Goal: Ask a question: Seek information or help from site administrators or community

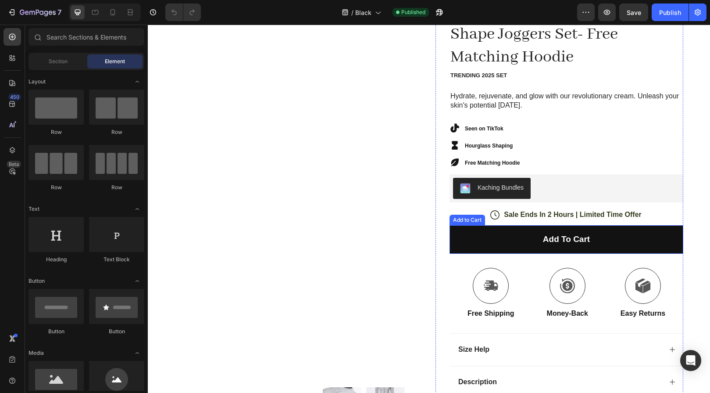
scroll to position [89, 0]
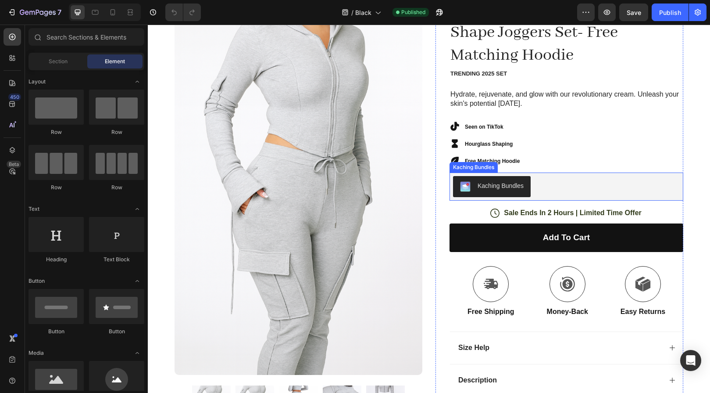
click at [552, 186] on div "Kaching Bundles" at bounding box center [566, 186] width 227 height 21
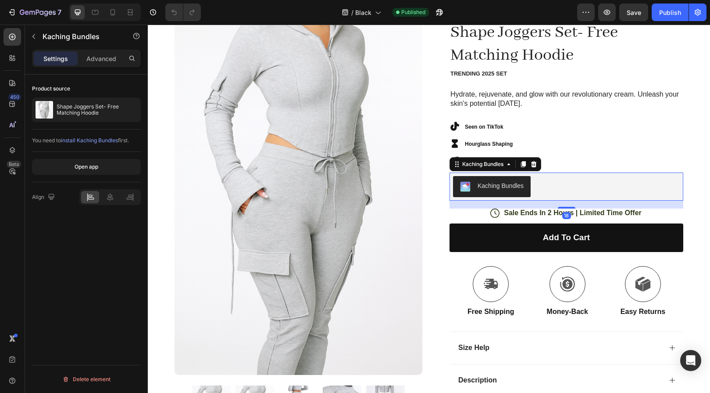
click at [566, 181] on div "Kaching Bundles" at bounding box center [566, 186] width 227 height 21
click at [114, 169] on button "Open app" at bounding box center [86, 167] width 109 height 16
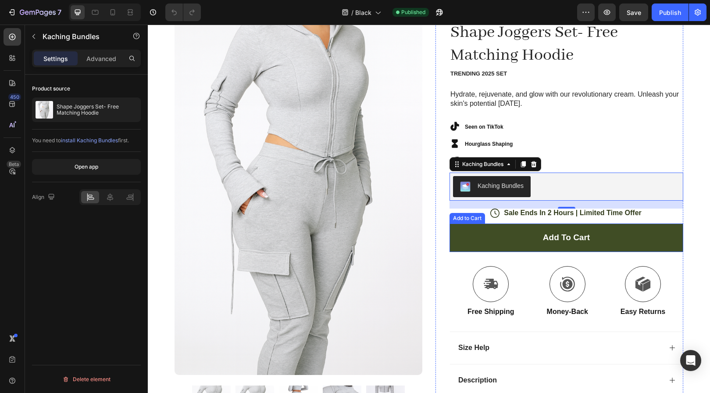
click at [600, 240] on button "Add to cart" at bounding box center [567, 237] width 234 height 29
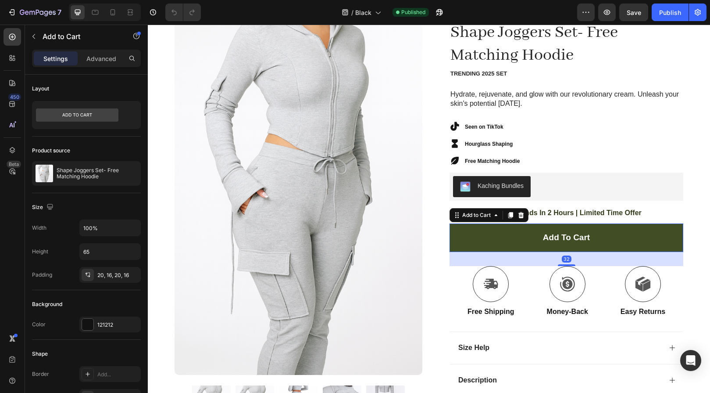
click at [600, 240] on button "Add to cart" at bounding box center [567, 237] width 234 height 29
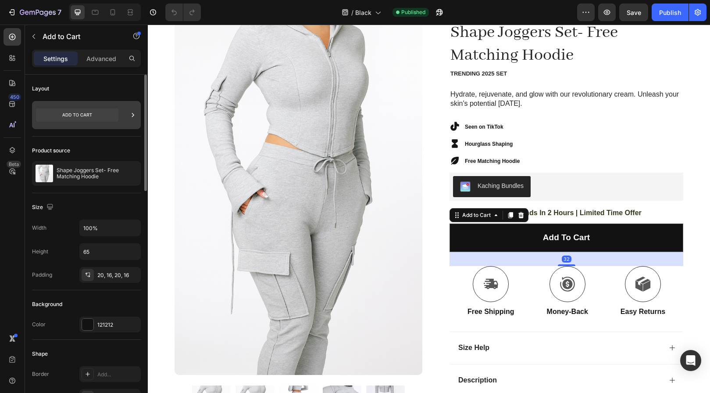
click at [108, 119] on icon at bounding box center [77, 114] width 82 height 13
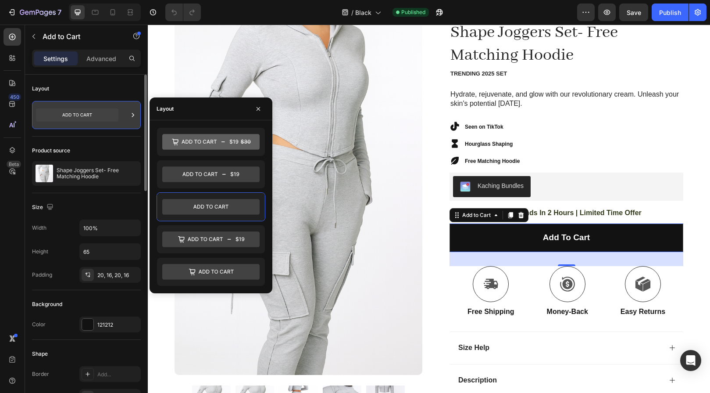
click at [108, 119] on icon at bounding box center [77, 114] width 82 height 13
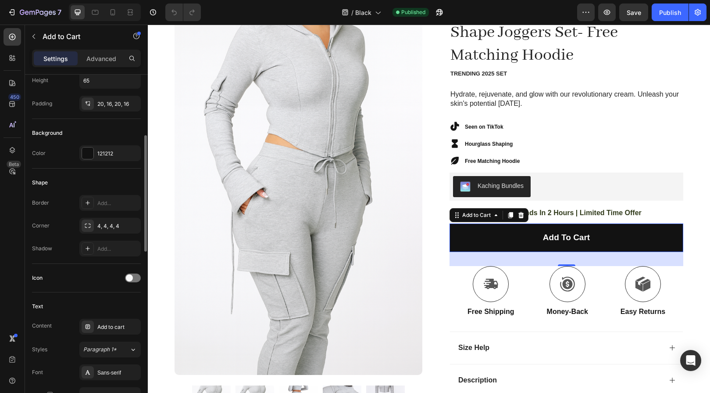
scroll to position [240, 0]
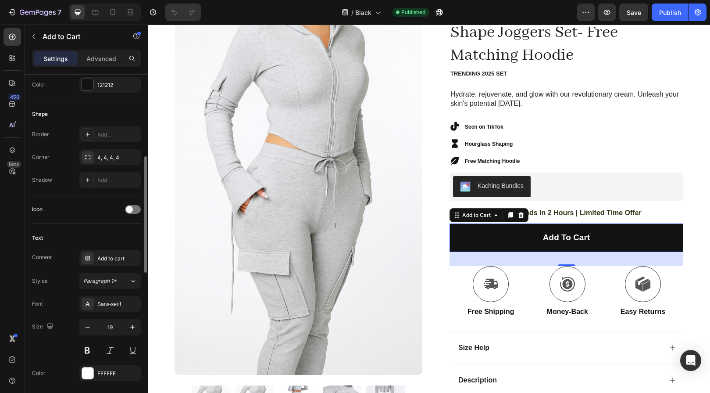
click at [115, 267] on div "Content Add to cart Styles Paragraph 1* Font Sans-serif Size 19 Color FFFFFF Sh…" at bounding box center [86, 327] width 109 height 154
click at [114, 262] on div "Add to cart" at bounding box center [109, 258] width 61 height 16
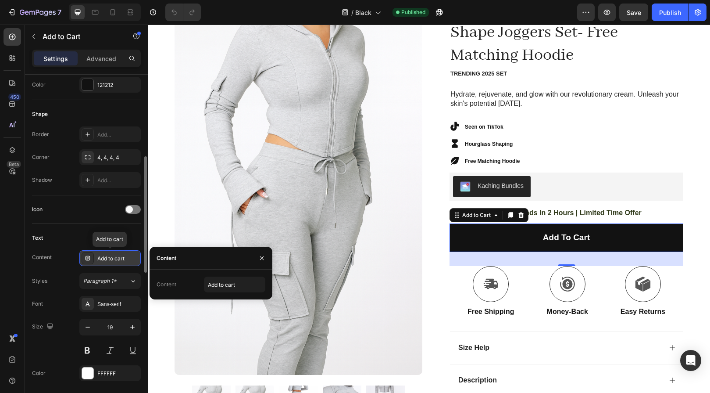
click at [114, 262] on div "Add to cart" at bounding box center [109, 258] width 61 height 16
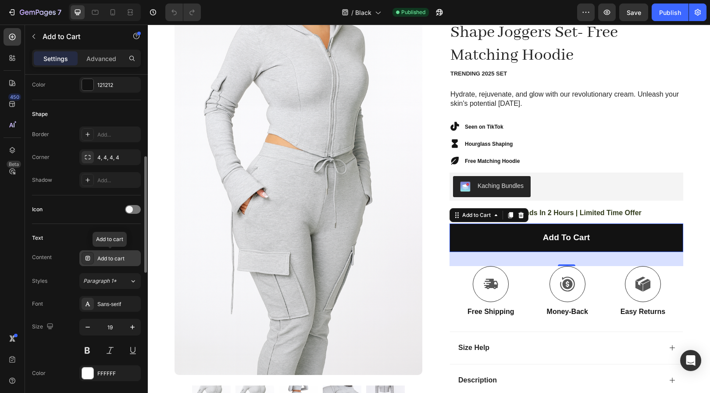
click at [114, 262] on div "Add to cart" at bounding box center [109, 258] width 61 height 16
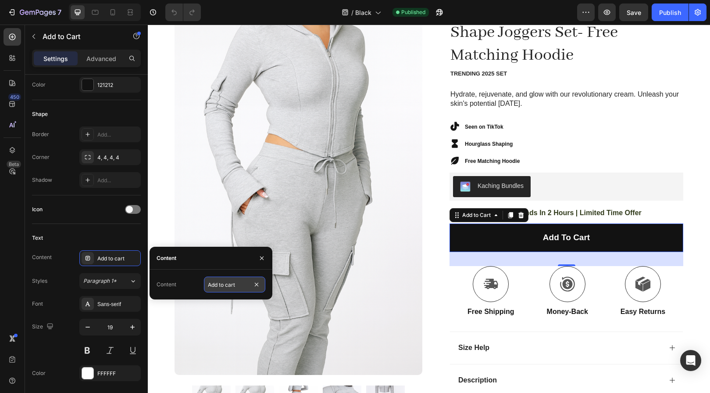
click at [226, 291] on input "Add to cart" at bounding box center [234, 284] width 61 height 16
click at [260, 258] on icon "button" at bounding box center [261, 257] width 7 height 7
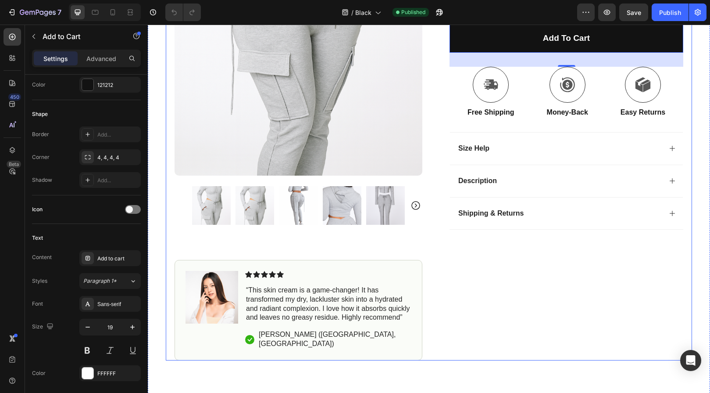
scroll to position [36, 0]
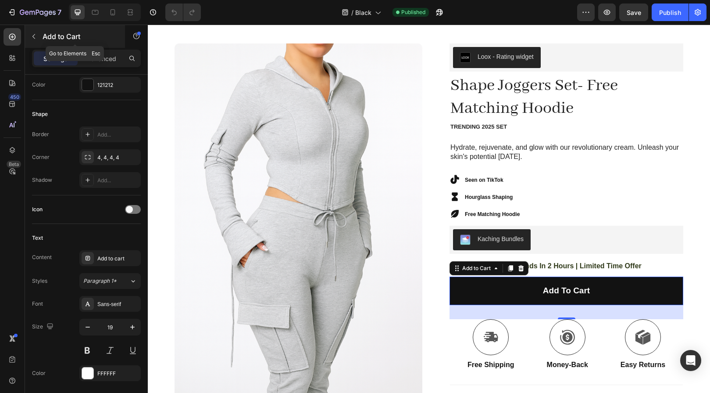
click at [29, 38] on button "button" at bounding box center [34, 36] width 14 height 14
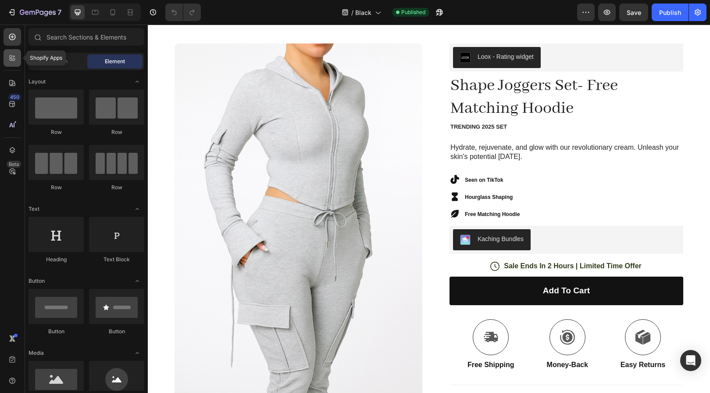
click at [16, 59] on icon at bounding box center [12, 58] width 9 height 9
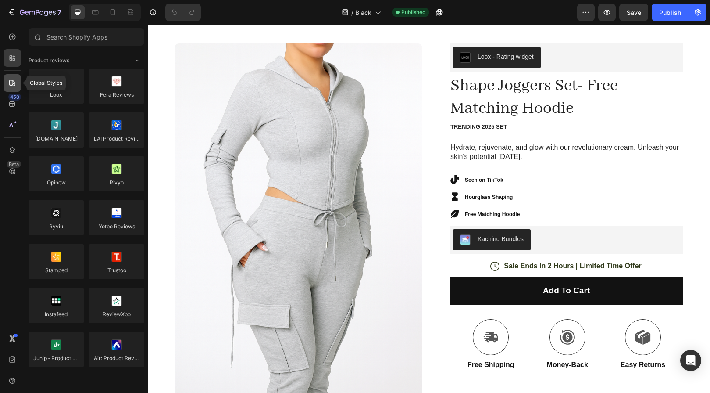
click at [4, 79] on div at bounding box center [13, 83] width 18 height 18
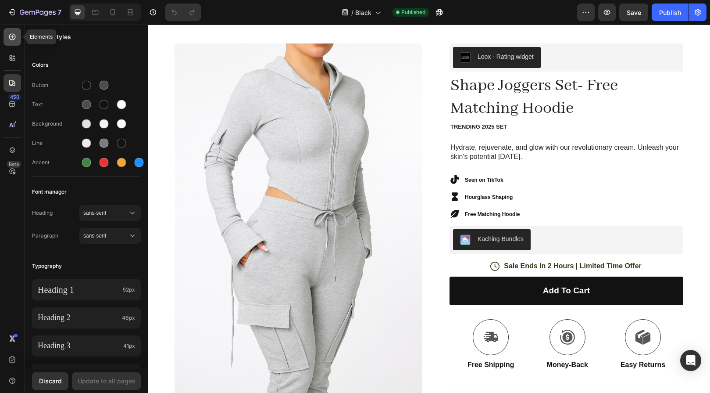
click at [11, 34] on icon at bounding box center [12, 37] width 7 height 7
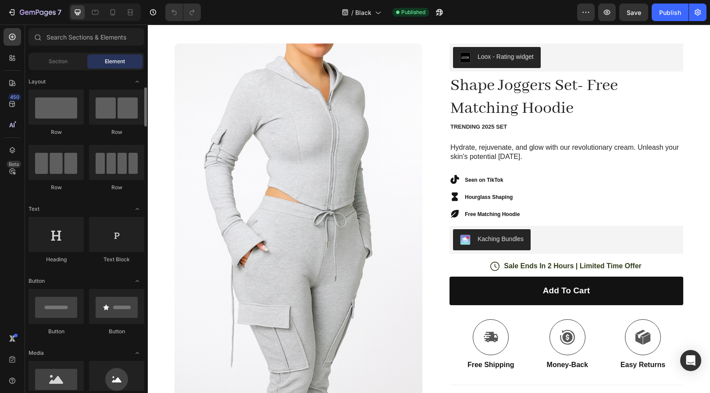
scroll to position [161, 0]
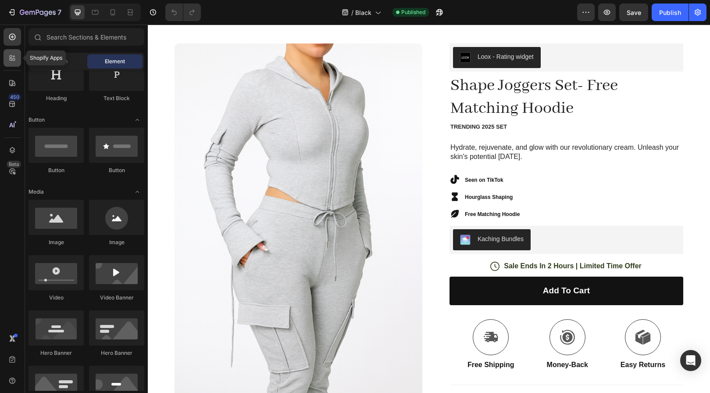
click at [7, 66] on div at bounding box center [13, 58] width 18 height 18
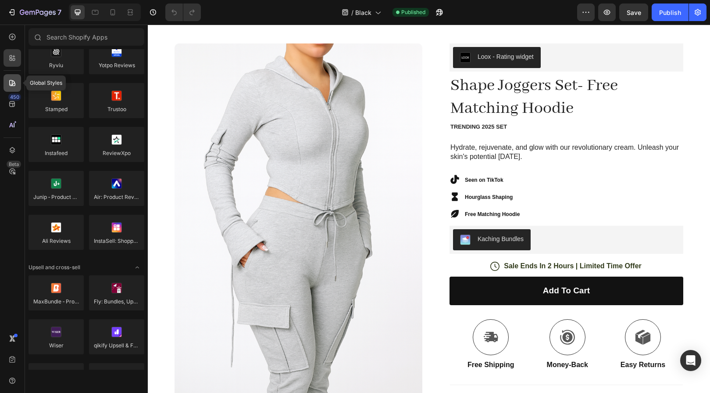
click at [12, 84] on icon at bounding box center [12, 83] width 6 height 6
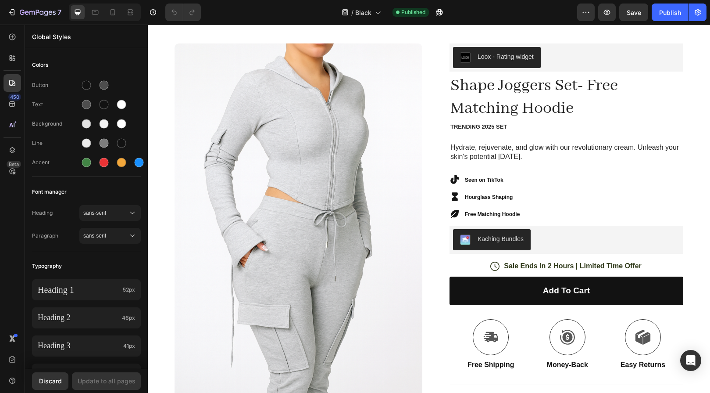
click at [10, 140] on div "450 Beta" at bounding box center [13, 178] width 18 height 301
click at [9, 146] on icon at bounding box center [12, 150] width 9 height 9
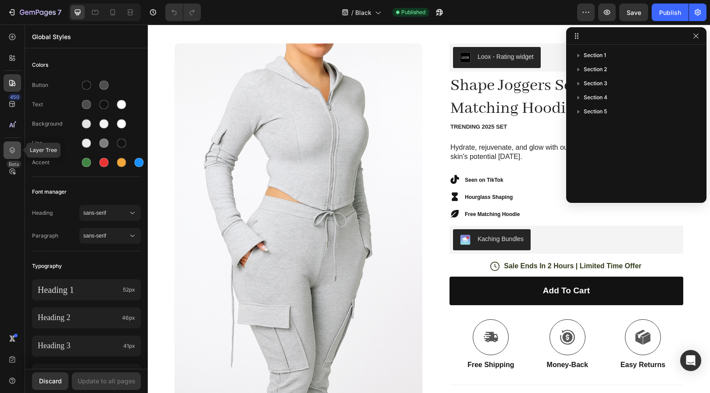
click at [9, 147] on icon at bounding box center [12, 150] width 9 height 9
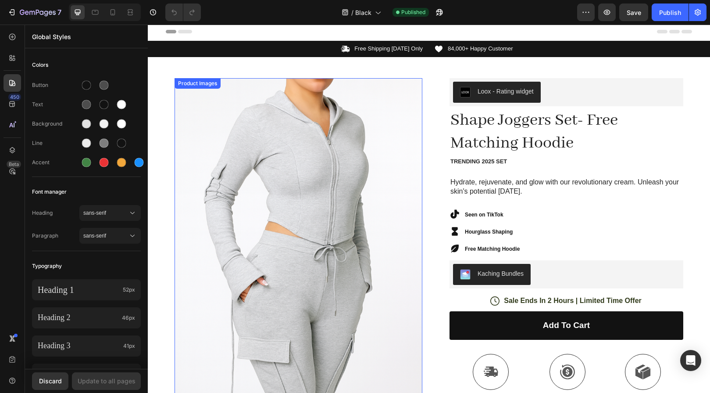
scroll to position [0, 0]
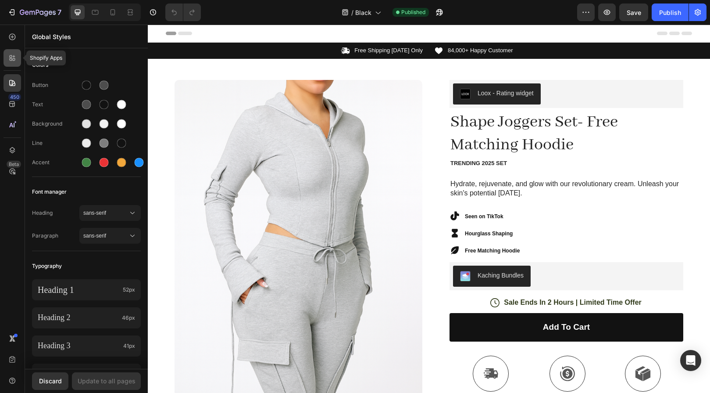
click at [11, 54] on icon at bounding box center [12, 58] width 9 height 9
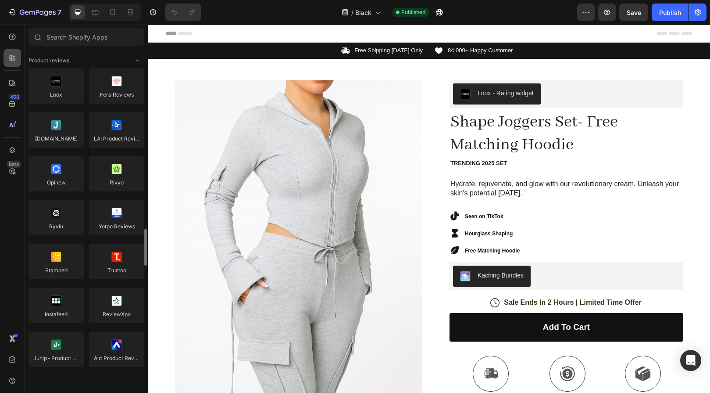
scroll to position [161, 0]
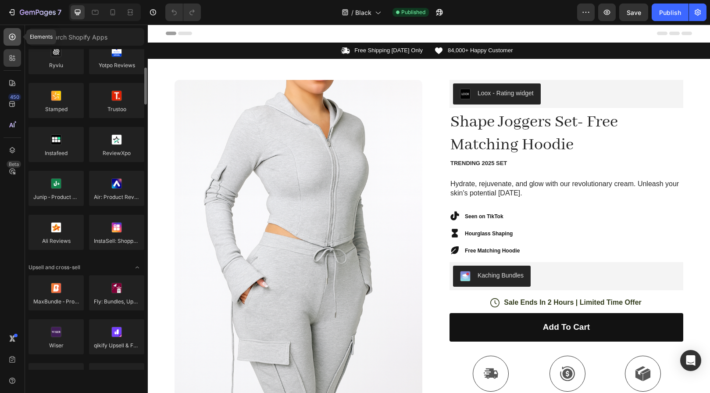
click at [11, 30] on div at bounding box center [13, 37] width 18 height 18
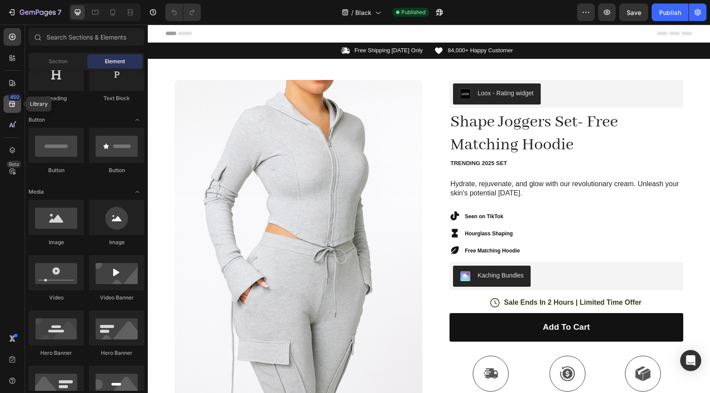
click at [13, 110] on div "450" at bounding box center [13, 104] width 18 height 18
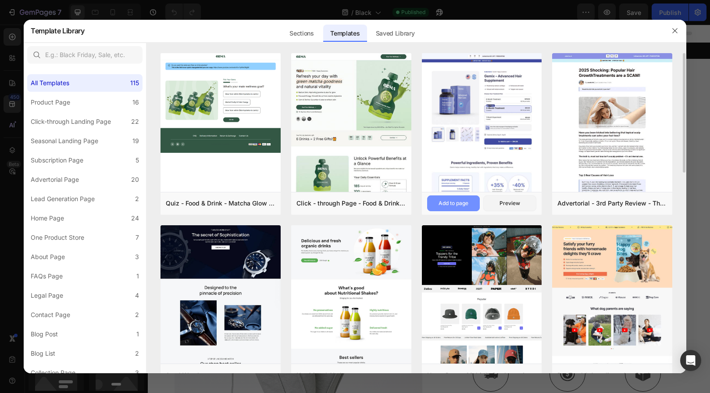
click at [469, 202] on button "Add to page" at bounding box center [453, 203] width 53 height 16
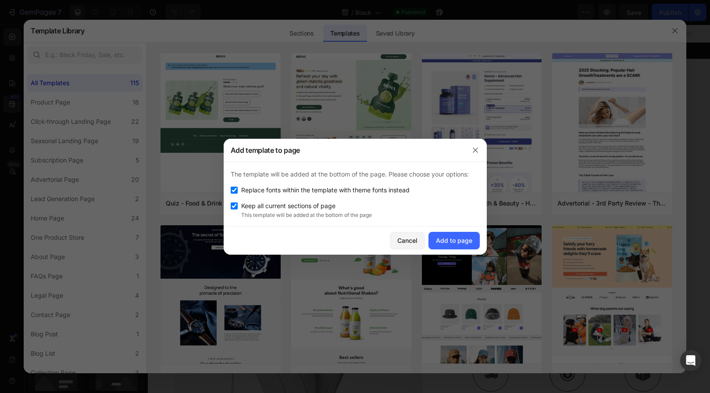
click at [394, 193] on span "Replace fonts within the template with theme fonts instead" at bounding box center [325, 190] width 168 height 11
checkbox input "false"
click at [455, 240] on div "Add to page" at bounding box center [454, 240] width 36 height 9
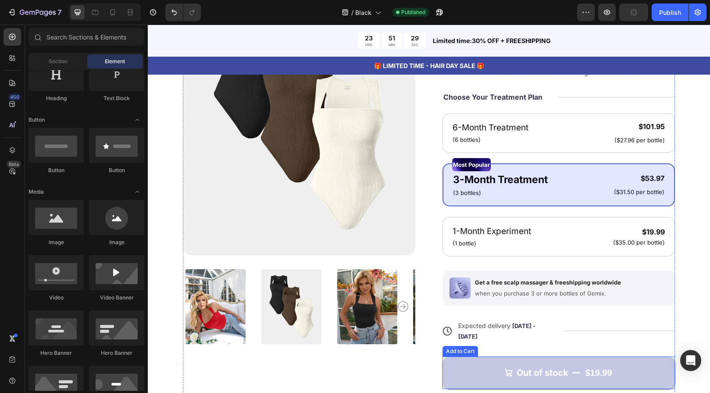
scroll to position [4248, 0]
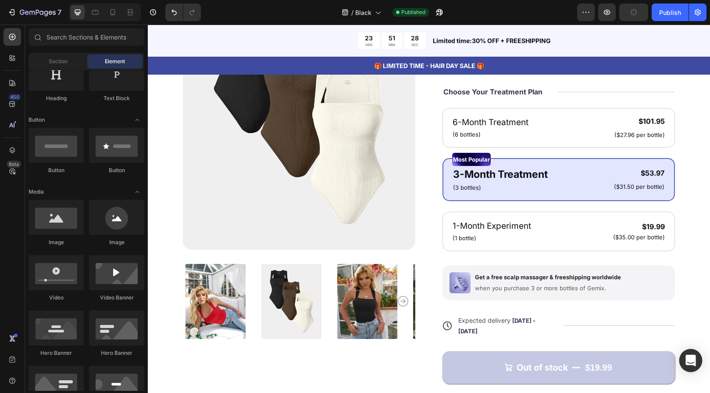
click at [691, 352] on div "Open Intercom Messenger" at bounding box center [691, 360] width 23 height 23
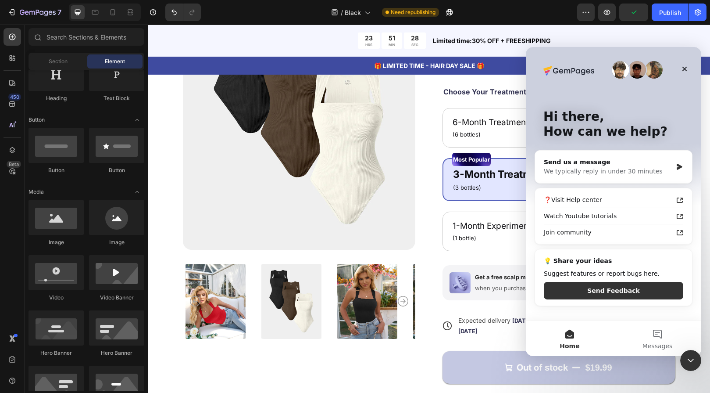
scroll to position [0, 0]
click at [606, 171] on div "We typically reply in under 30 minutes" at bounding box center [608, 171] width 129 height 9
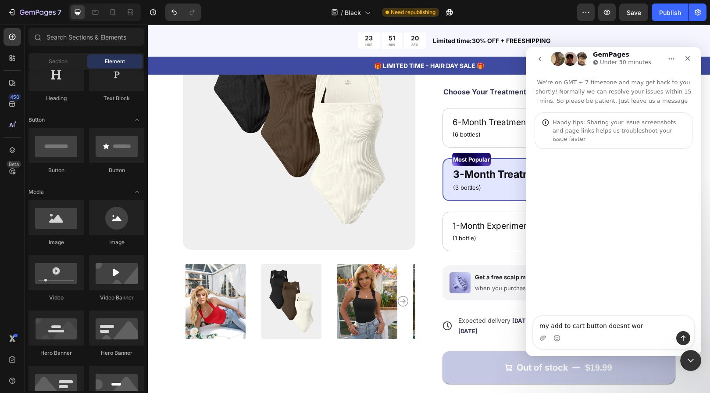
type textarea "my add to cart button doesnt work"
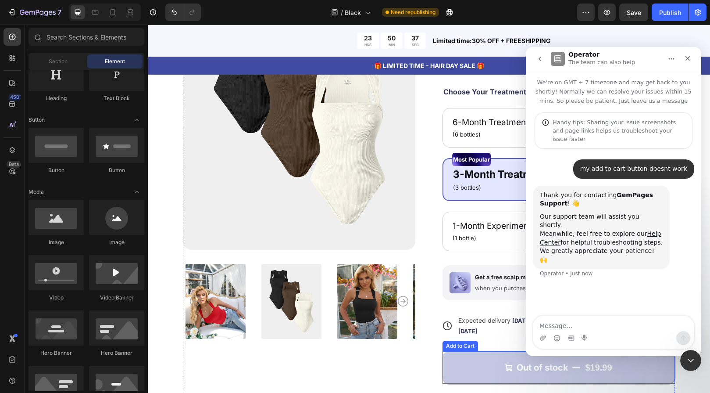
click at [466, 365] on button "Out of stock $19.99" at bounding box center [559, 367] width 233 height 32
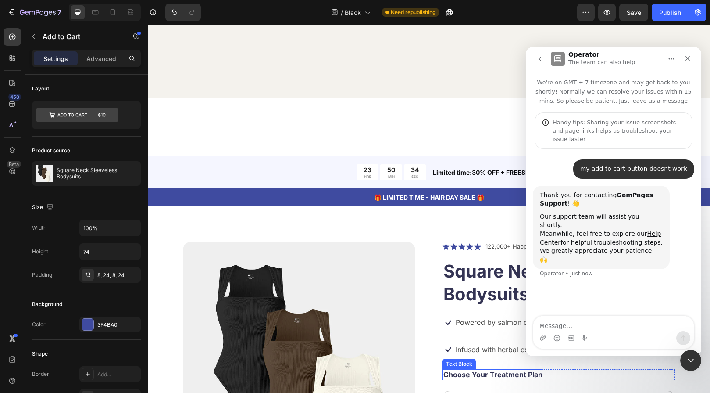
scroll to position [3795, 0]
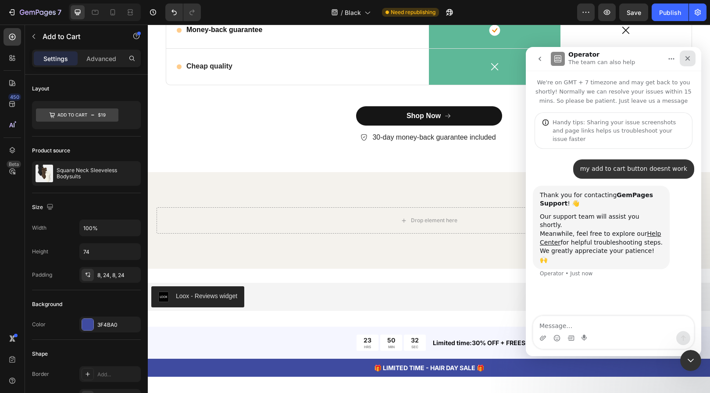
click at [691, 55] on div "Close" at bounding box center [688, 58] width 16 height 16
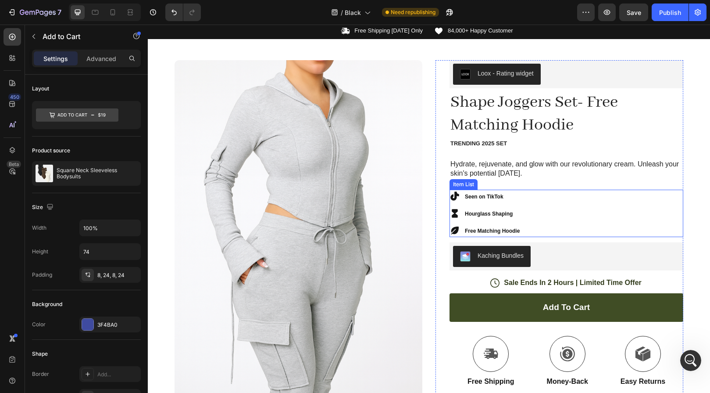
scroll to position [93, 0]
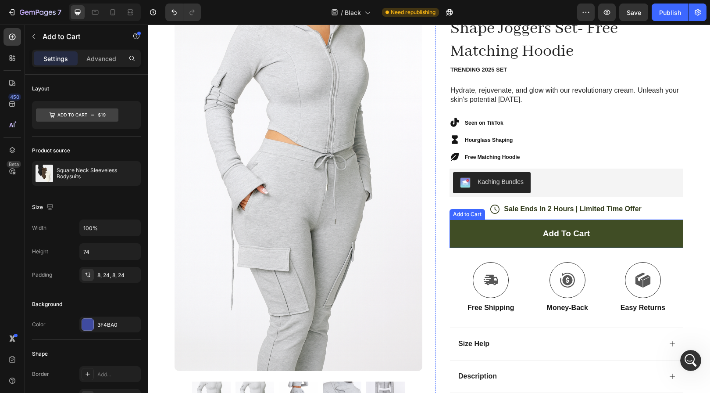
click at [505, 237] on button "Add to cart" at bounding box center [567, 233] width 234 height 29
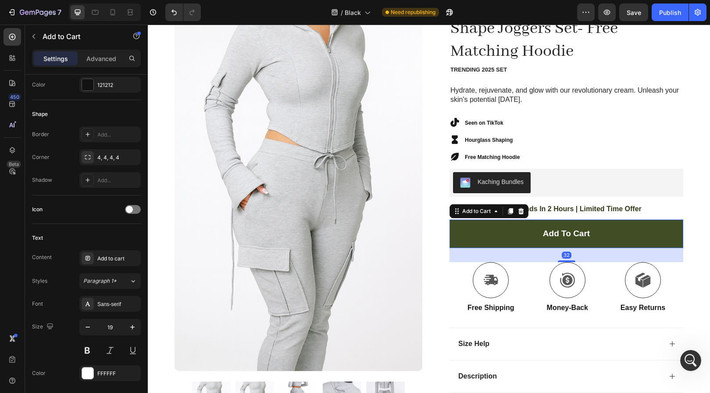
click at [502, 243] on button "Add to cart" at bounding box center [567, 233] width 234 height 29
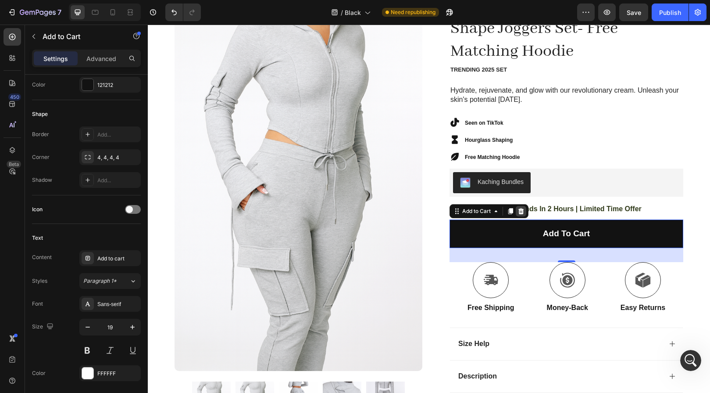
click at [516, 206] on div at bounding box center [521, 211] width 11 height 11
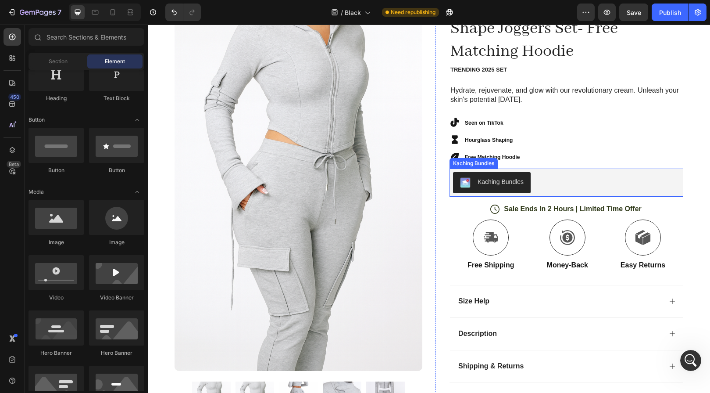
click at [569, 176] on div "Kaching Bundles" at bounding box center [566, 182] width 227 height 21
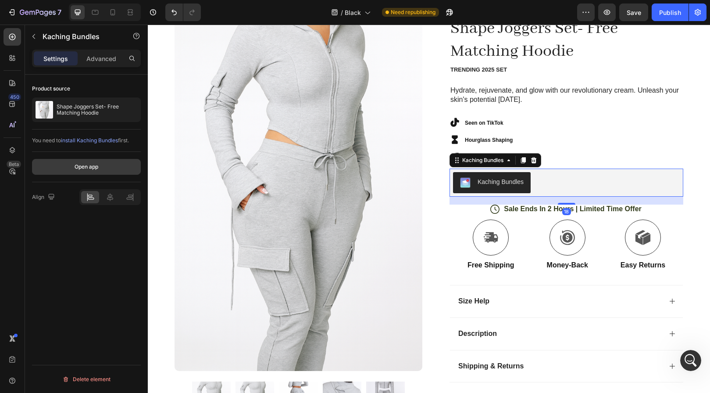
click at [115, 174] on div "Open app" at bounding box center [86, 167] width 109 height 30
click at [110, 172] on button "Open app" at bounding box center [86, 167] width 109 height 16
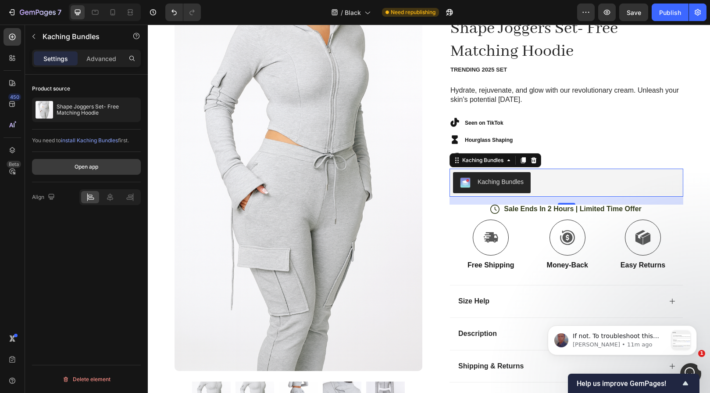
scroll to position [263, 0]
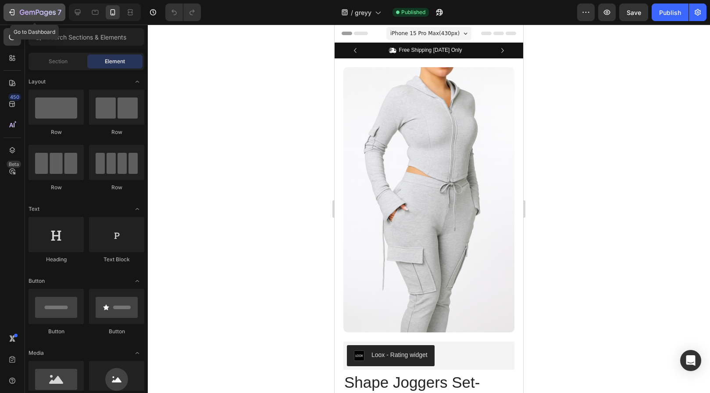
click at [28, 4] on button "7" at bounding box center [35, 13] width 62 height 18
